Goal: Obtain resource: Download file/media

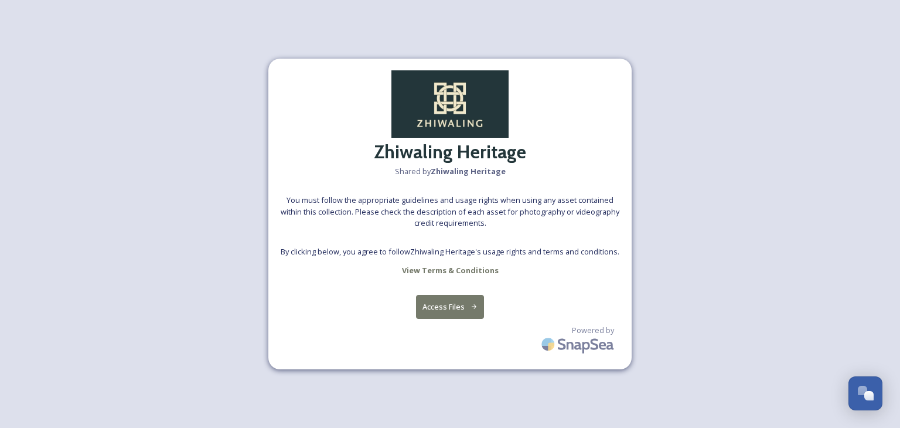
click at [448, 307] on button "Access Files" at bounding box center [450, 307] width 69 height 24
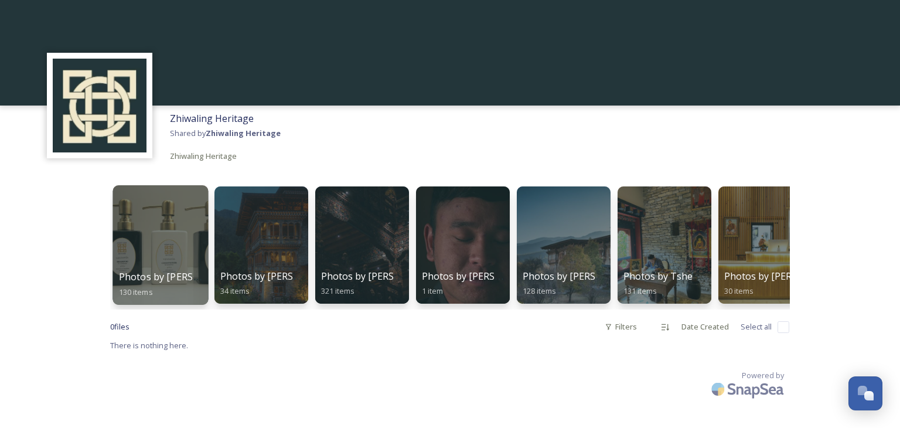
click at [134, 256] on div at bounding box center [159, 244] width 95 height 119
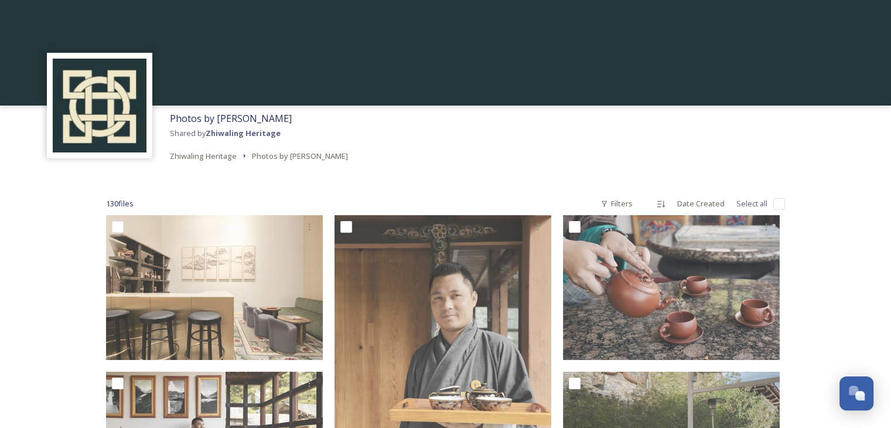
click at [777, 202] on input "checkbox" at bounding box center [779, 204] width 12 height 12
checkbox input "true"
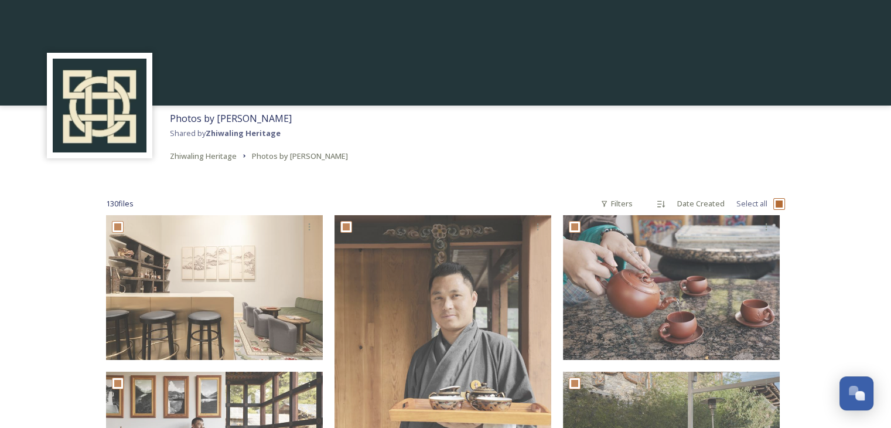
checkbox input "true"
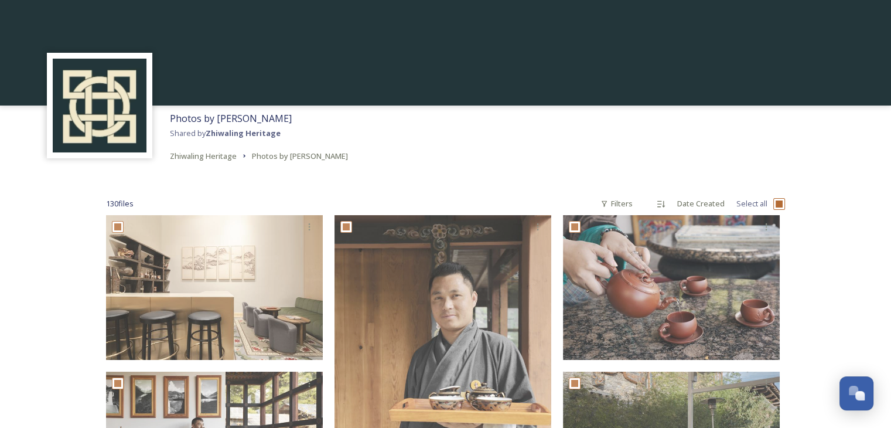
checkbox input "true"
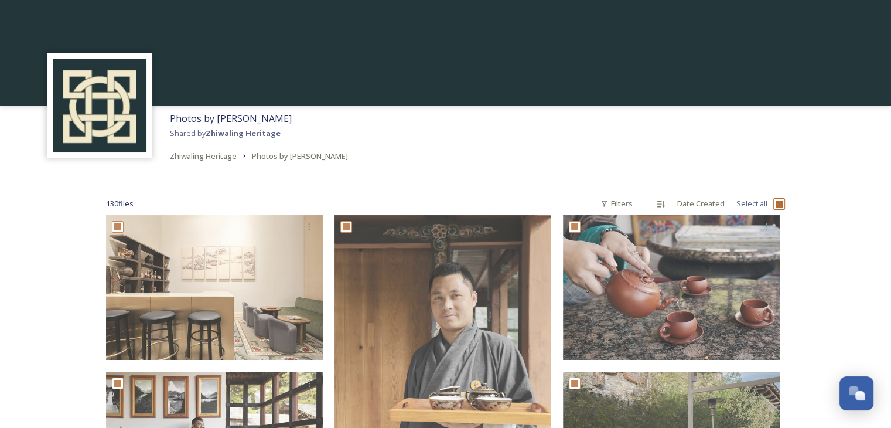
checkbox input "true"
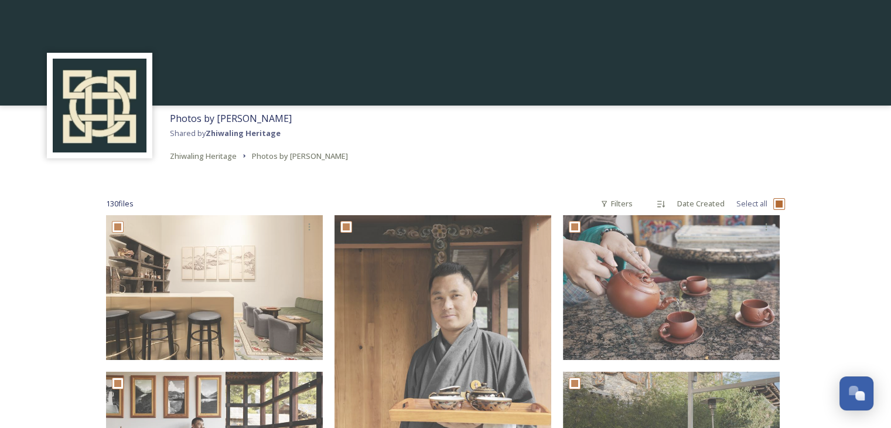
checkbox input "true"
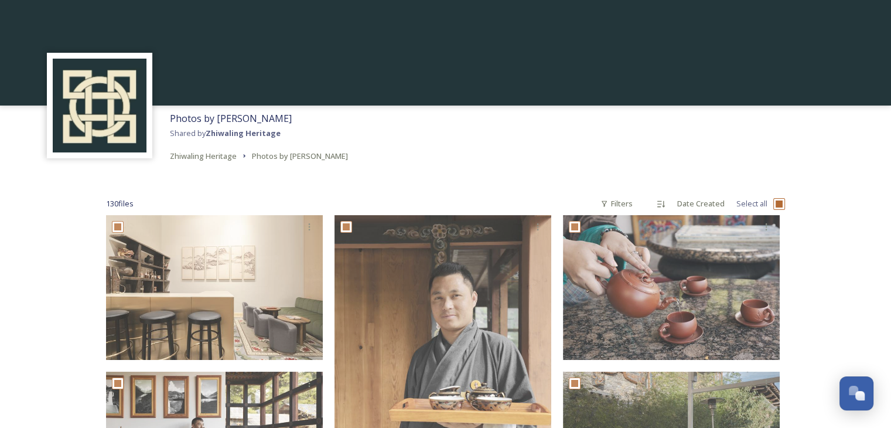
checkbox input "true"
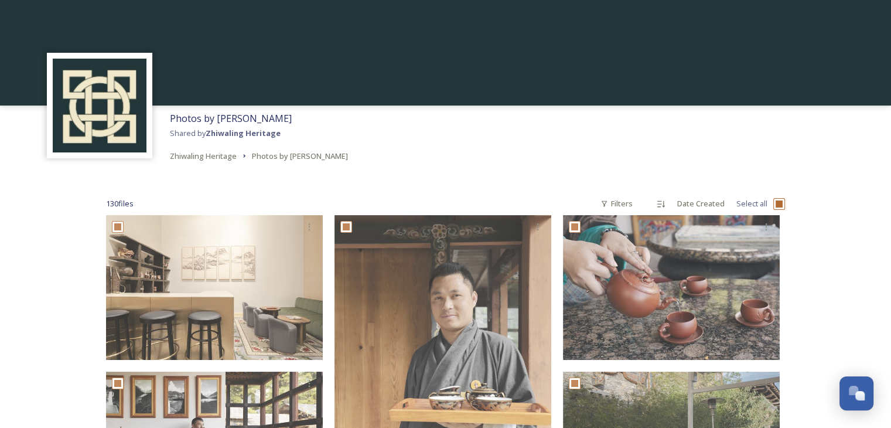
checkbox input "true"
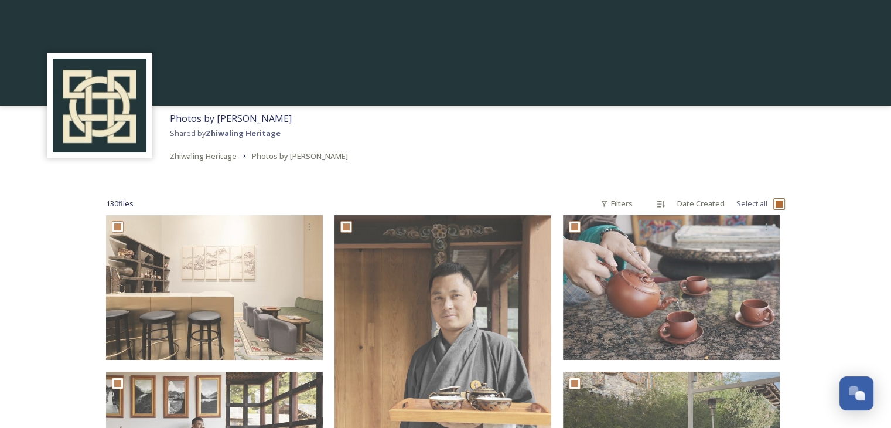
checkbox input "true"
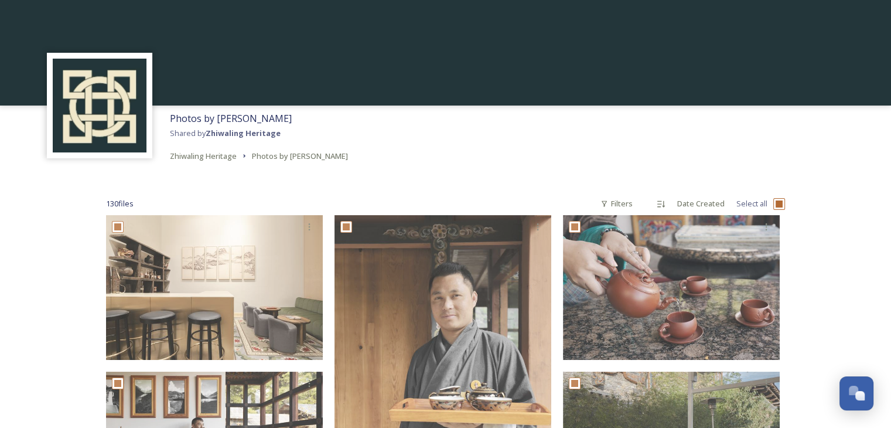
checkbox input "true"
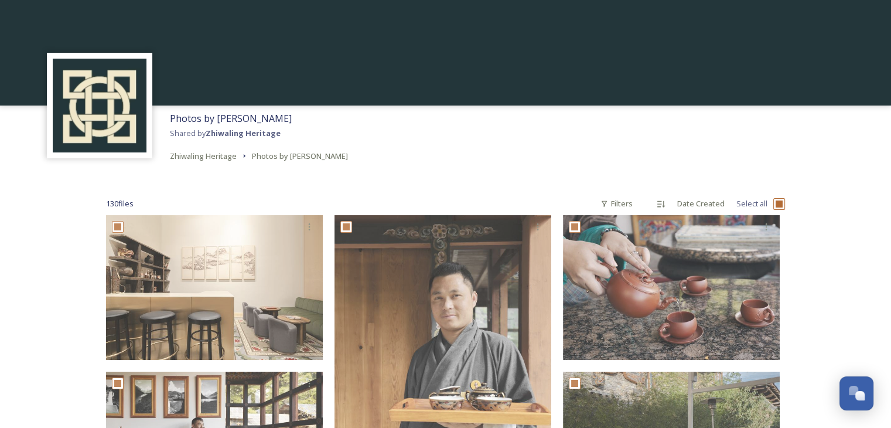
checkbox input "true"
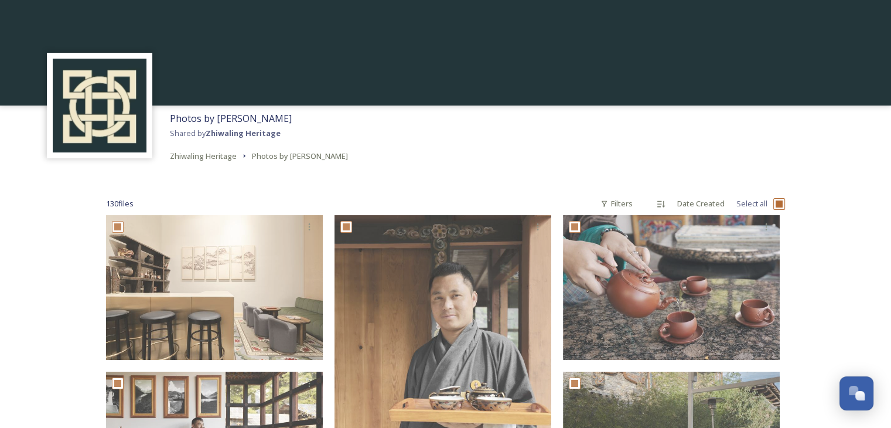
checkbox input "true"
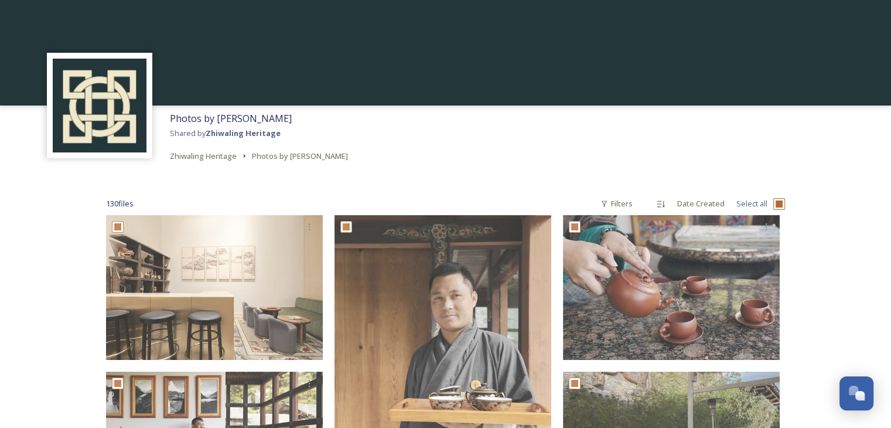
checkbox input "true"
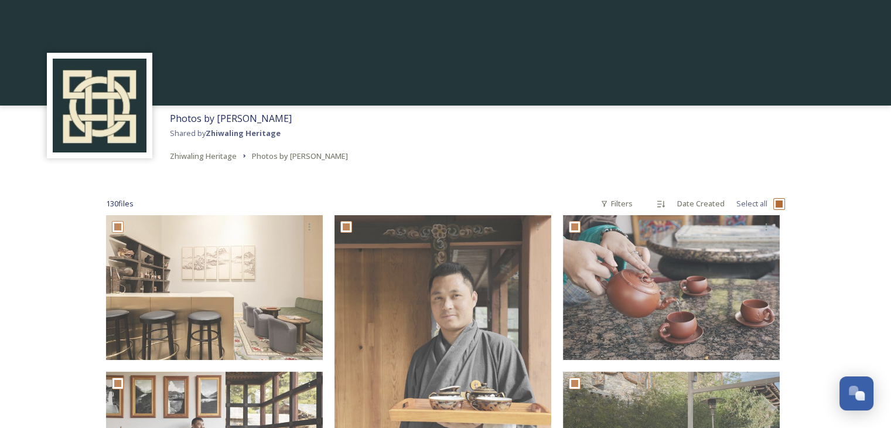
checkbox input "true"
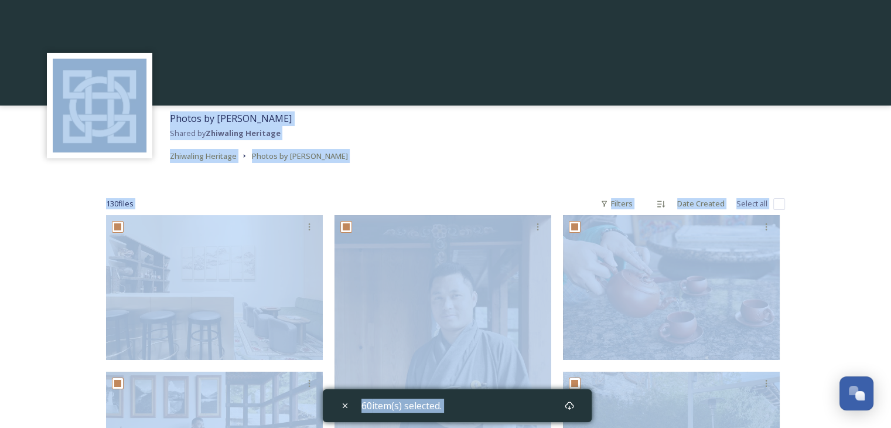
click at [512, 164] on div "Photos by [PERSON_NAME] Shared by Zhiwaling Heritage Zhiwaling Heritage Photos …" at bounding box center [445, 136] width 891 height 63
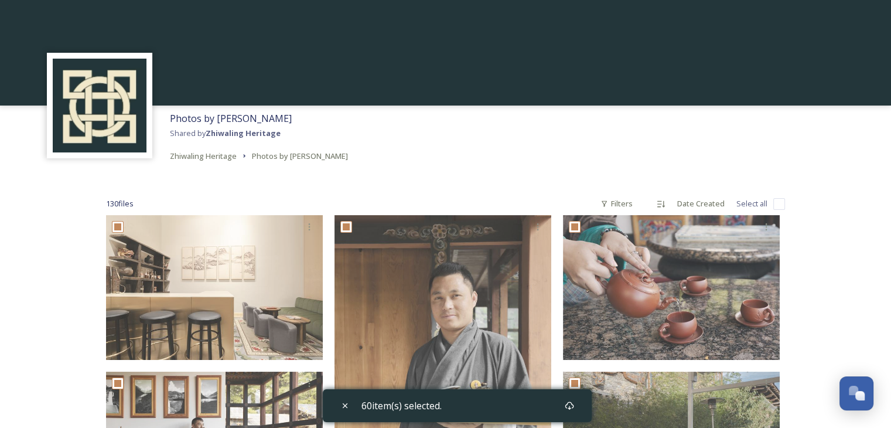
click at [777, 204] on input "checkbox" at bounding box center [779, 204] width 12 height 12
checkbox input "true"
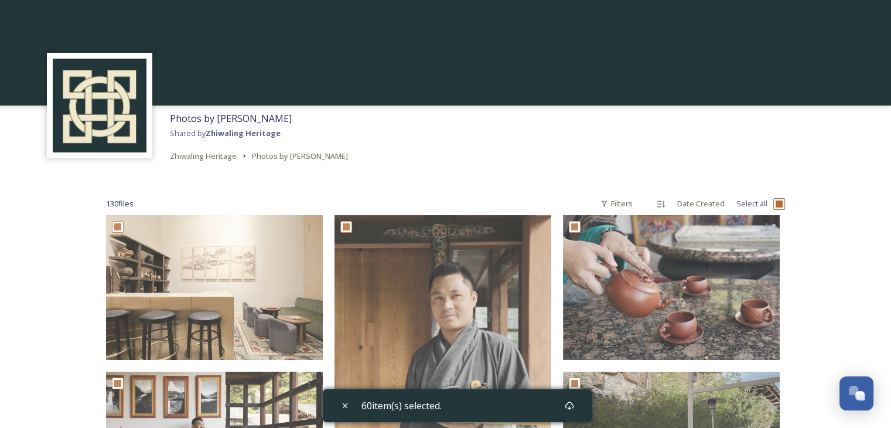
checkbox input "true"
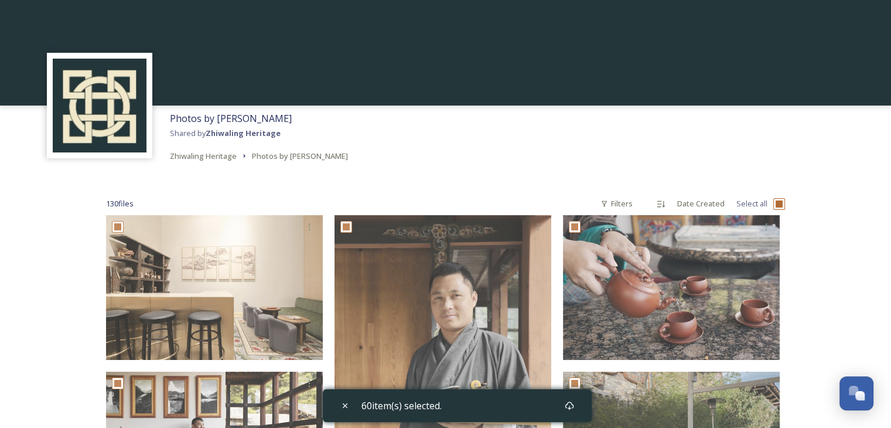
checkbox input "true"
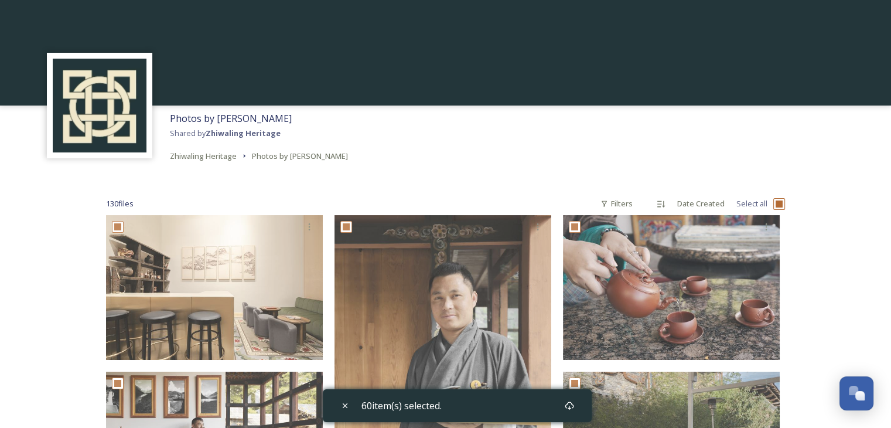
checkbox input "true"
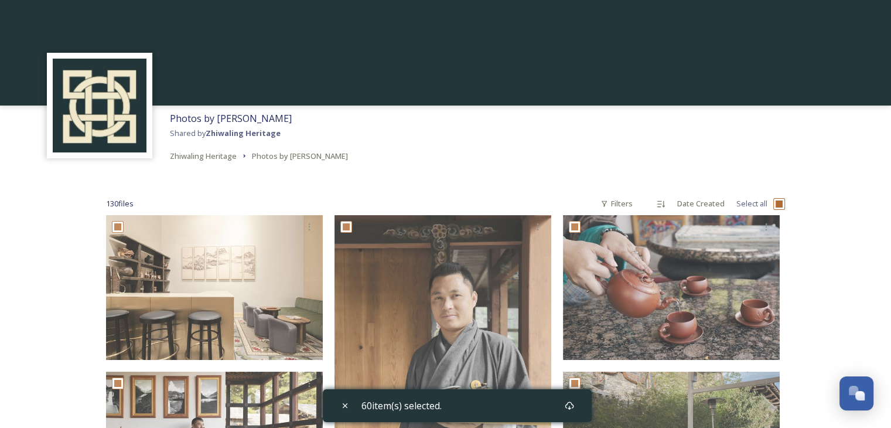
checkbox input "true"
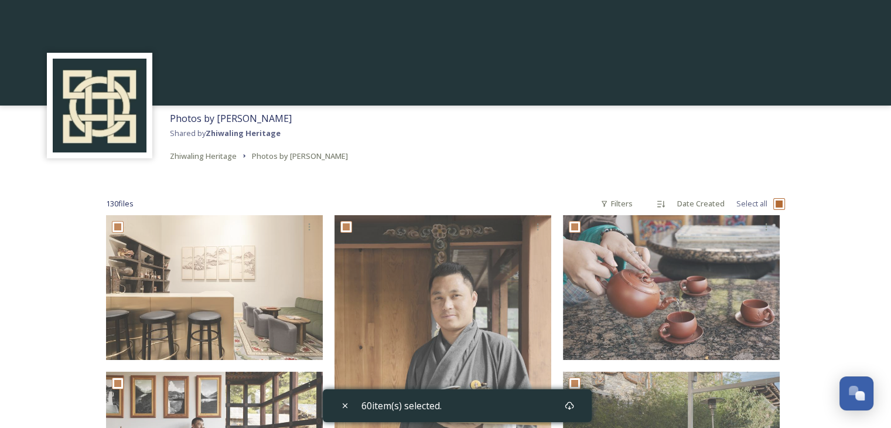
checkbox input "true"
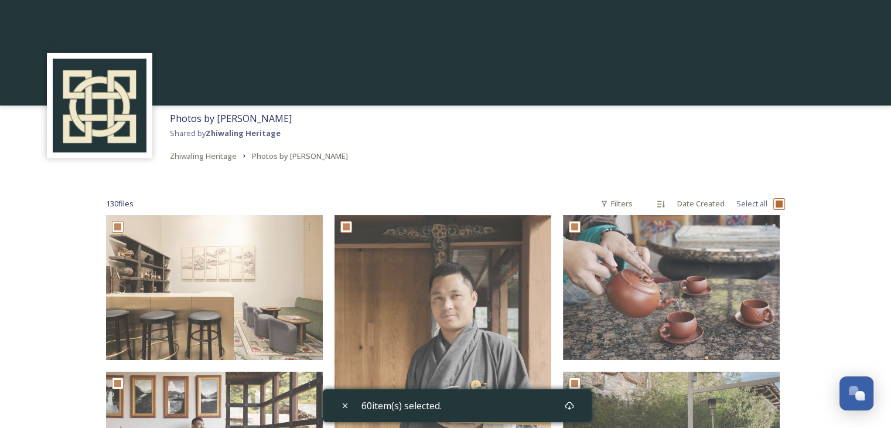
checkbox input "true"
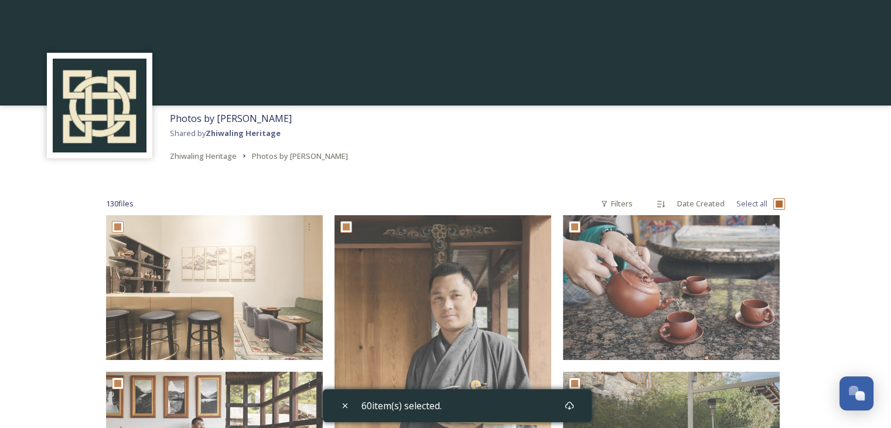
checkbox input "true"
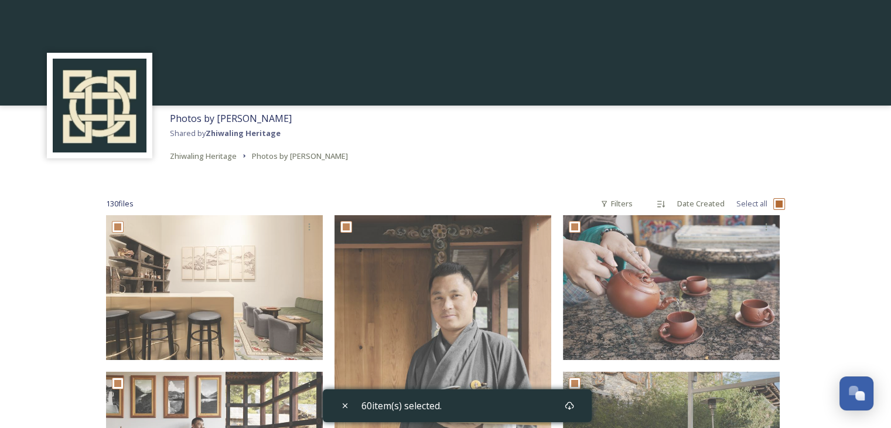
checkbox input "true"
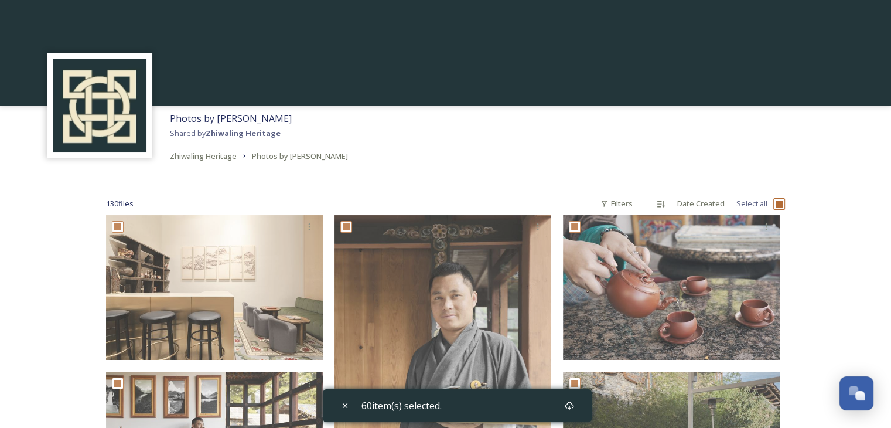
checkbox input "true"
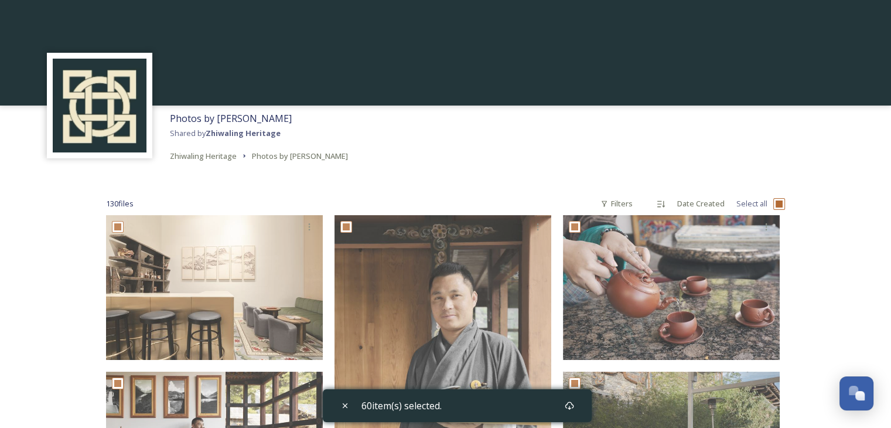
checkbox input "true"
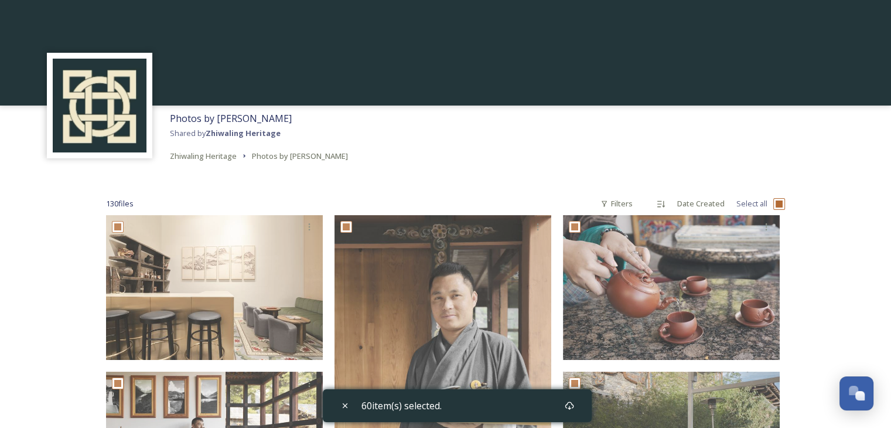
checkbox input "true"
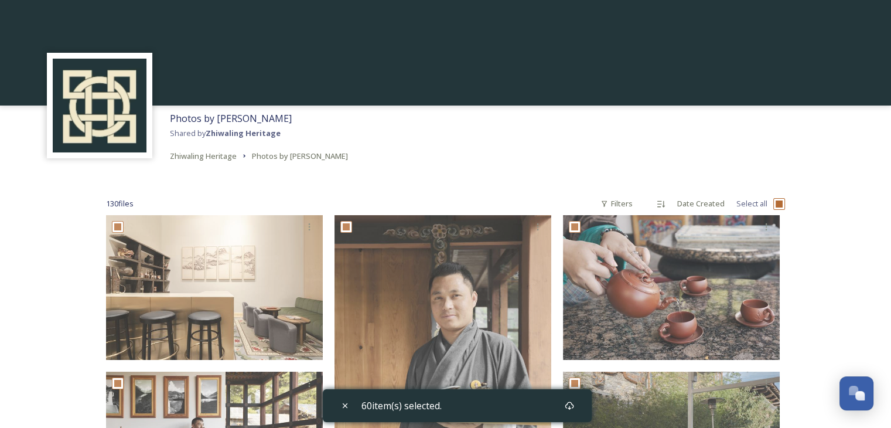
checkbox input "true"
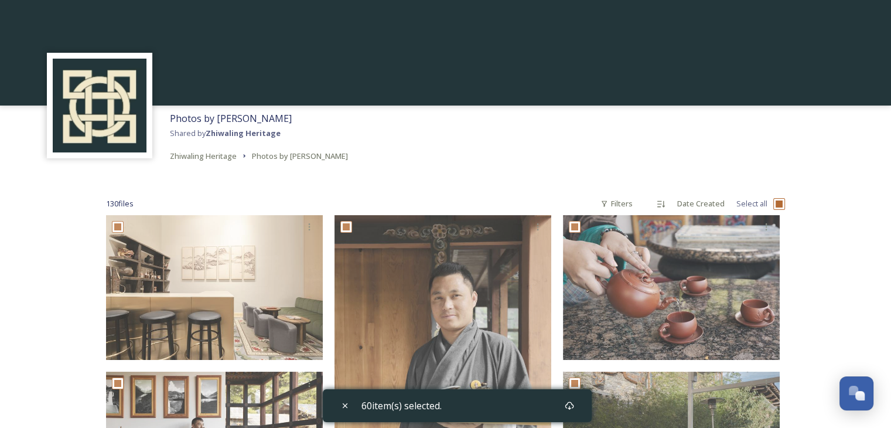
checkbox input "true"
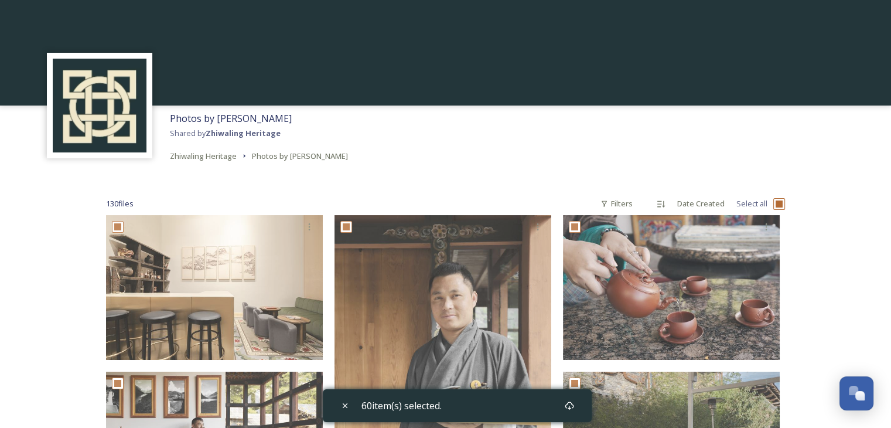
checkbox input "true"
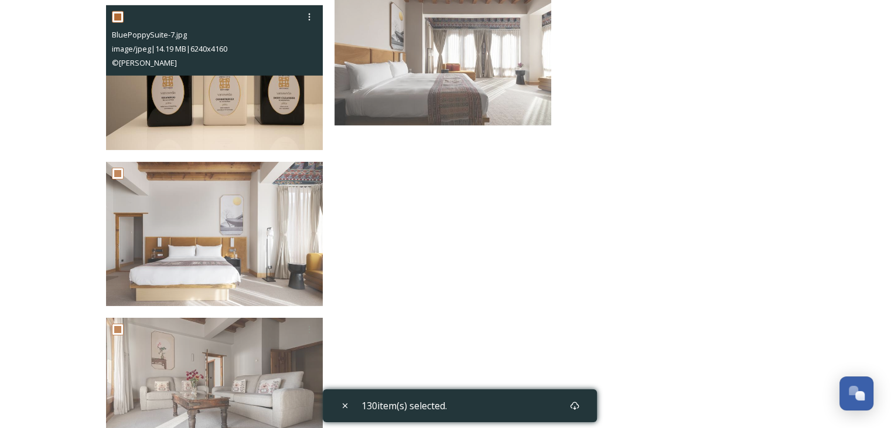
scroll to position [8355, 0]
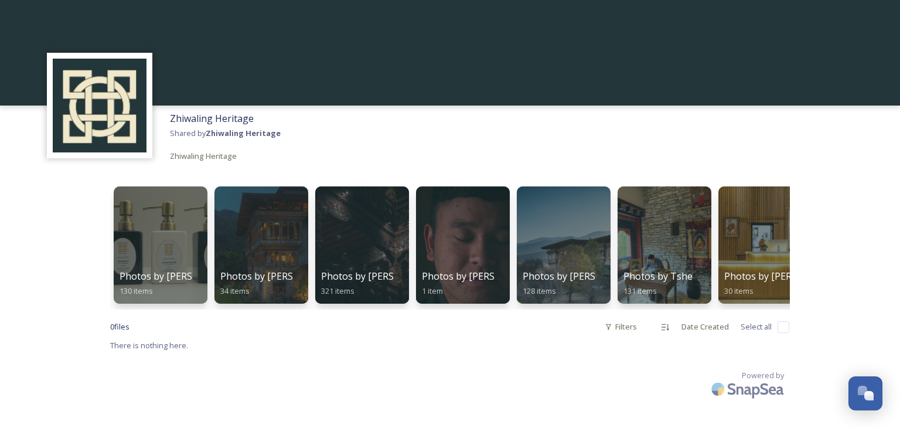
click at [780, 333] on input "checkbox" at bounding box center [783, 327] width 12 height 12
click at [783, 333] on input "checkbox" at bounding box center [783, 327] width 12 height 12
drag, startPoint x: 152, startPoint y: 250, endPoint x: 521, endPoint y: 397, distance: 398.0
click at [521, 397] on div "Powered by" at bounding box center [449, 386] width 679 height 33
click at [780, 333] on input "checkbox" at bounding box center [783, 327] width 12 height 12
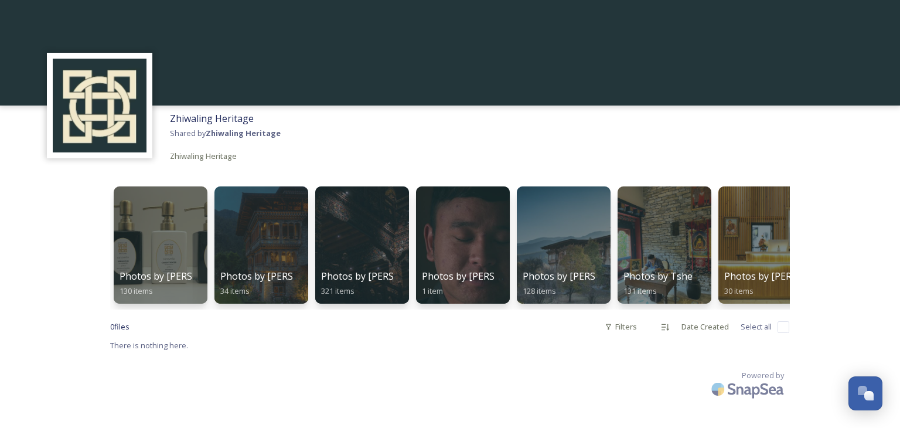
click at [780, 333] on input "checkbox" at bounding box center [783, 327] width 12 height 12
checkbox input "false"
